Goal: Task Accomplishment & Management: Manage account settings

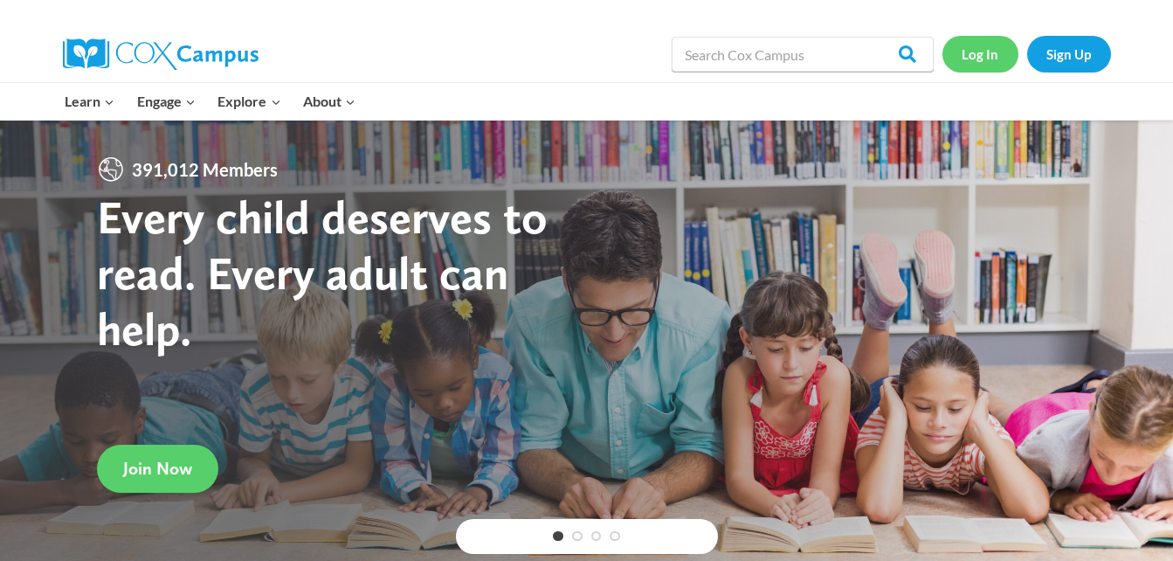
click at [972, 60] on link "Log In" at bounding box center [980, 54] width 76 height 36
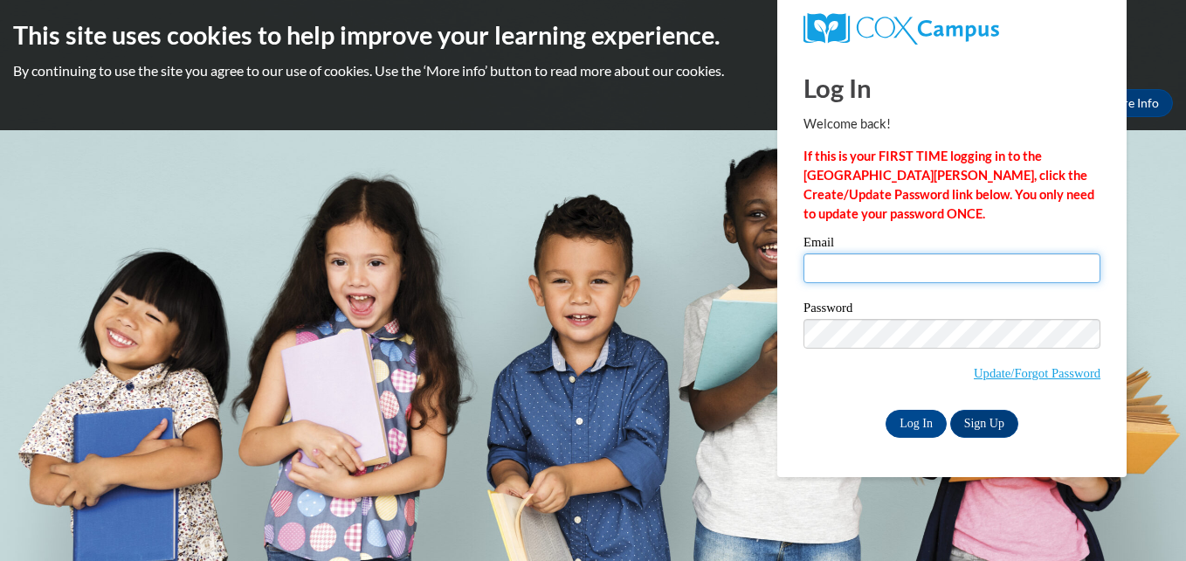
click at [837, 265] on input "Email" at bounding box center [951, 268] width 297 height 30
type input "shadakasimpson@yahoo.com"
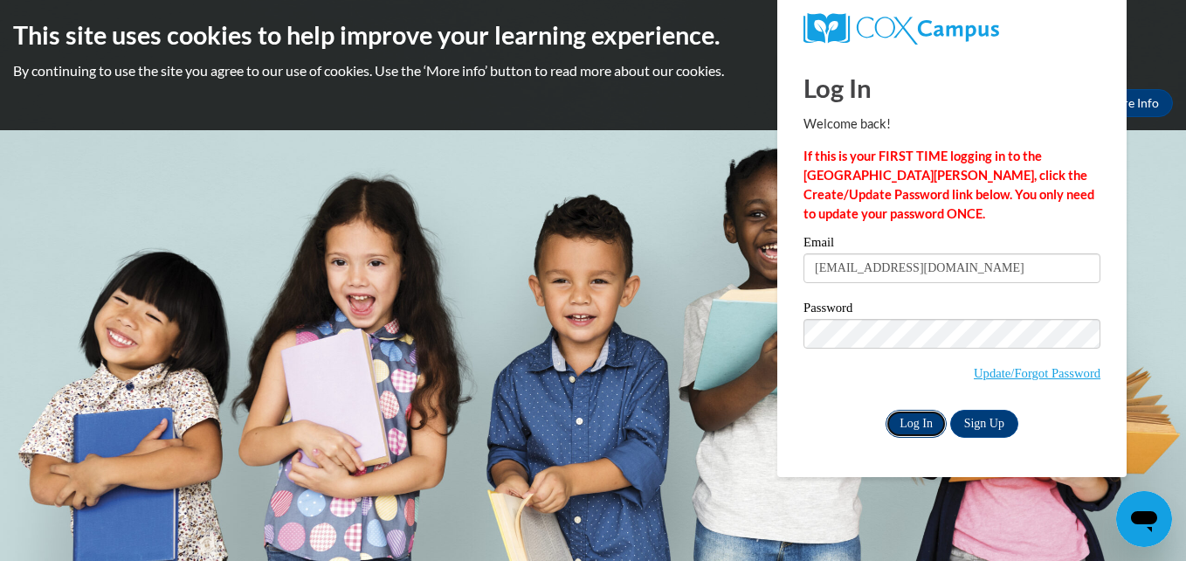
click at [927, 413] on input "Log In" at bounding box center [915, 423] width 61 height 28
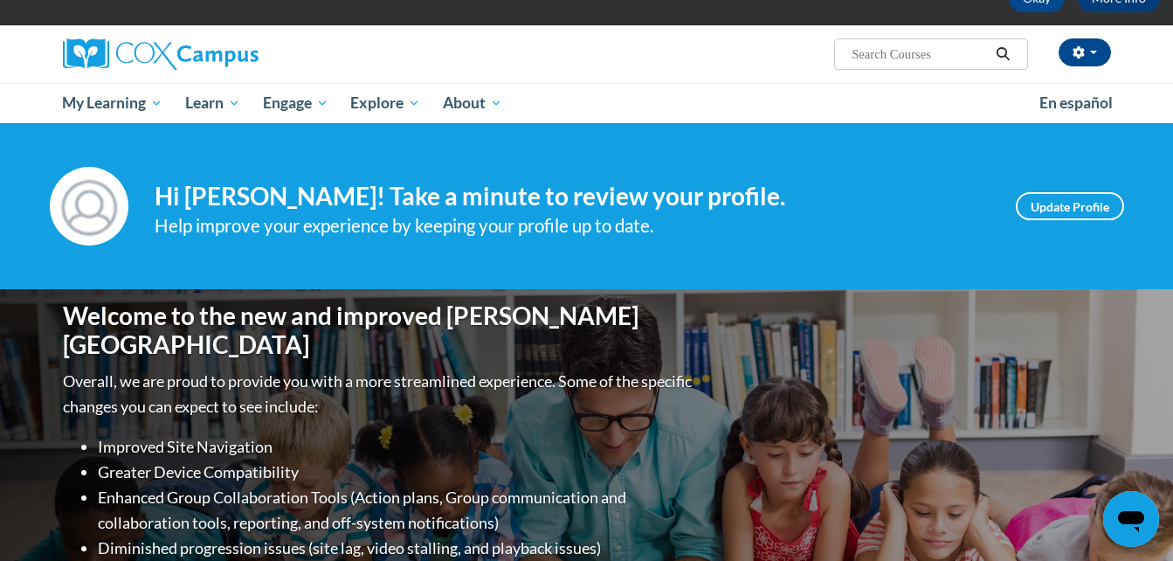
scroll to position [24, 0]
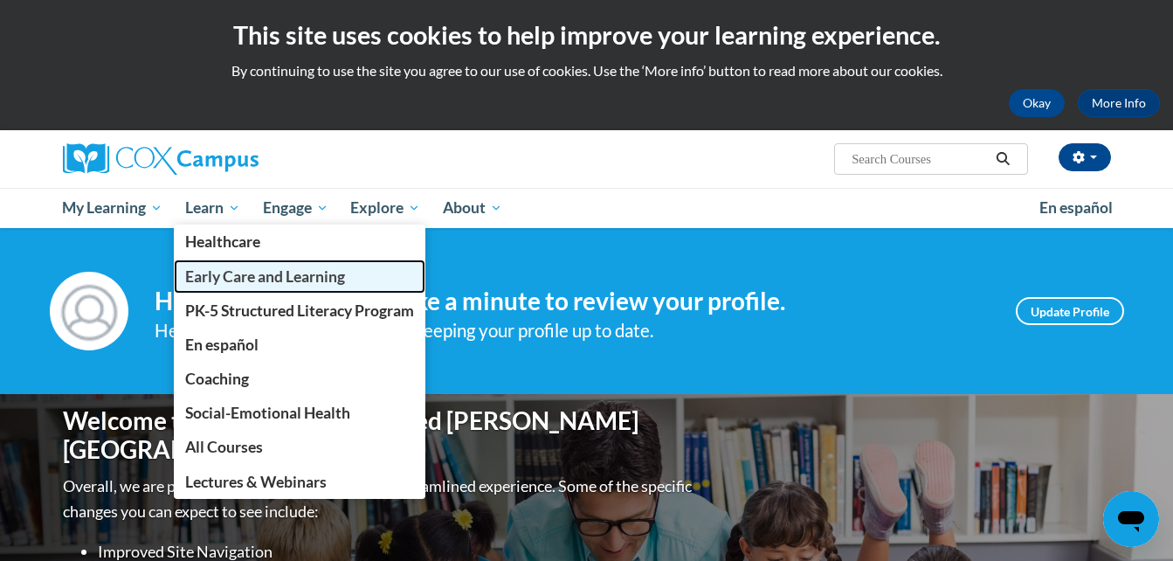
click at [298, 279] on span "Early Care and Learning" at bounding box center [265, 276] width 160 height 18
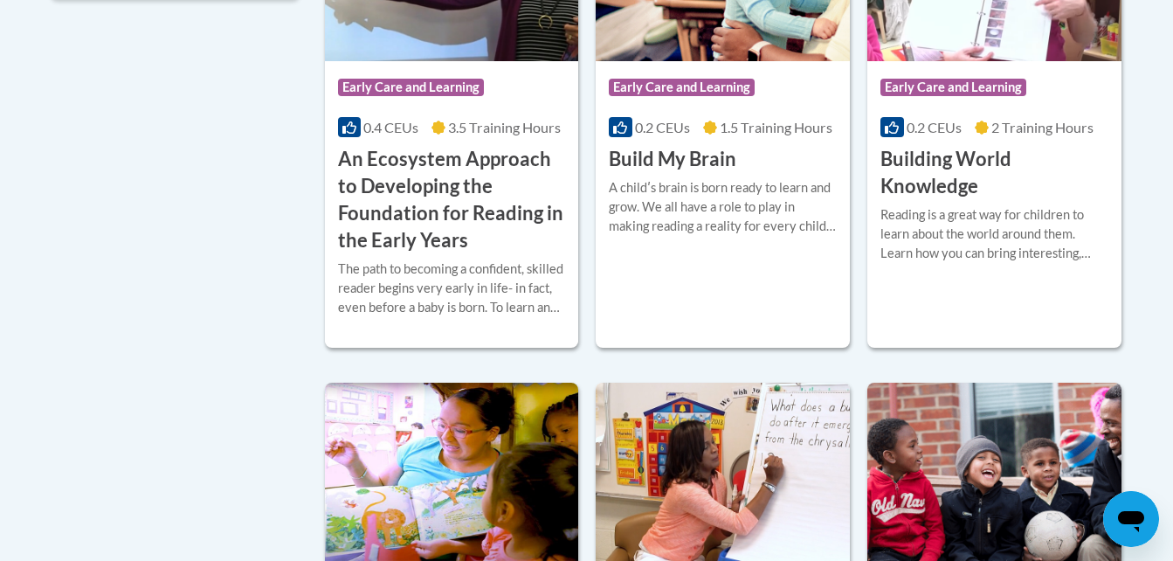
scroll to position [803, 0]
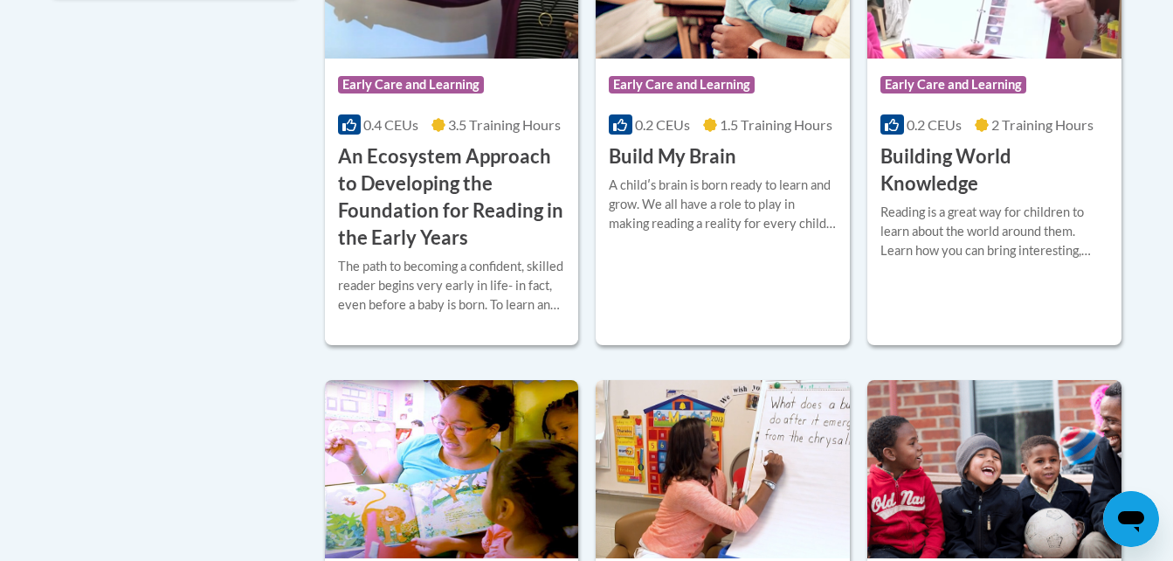
drag, startPoint x: 1181, startPoint y: 543, endPoint x: 145, endPoint y: 552, distance: 1036.4
